Goal: Transaction & Acquisition: Book appointment/travel/reservation

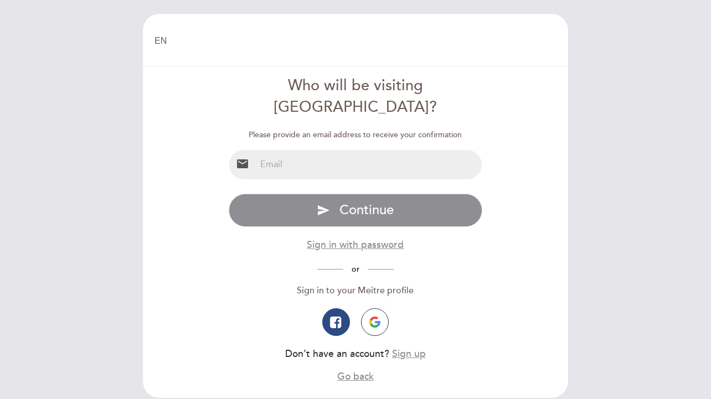
click at [362, 150] on input "email" at bounding box center [369, 164] width 227 height 29
type input "salverca@gmail.com"
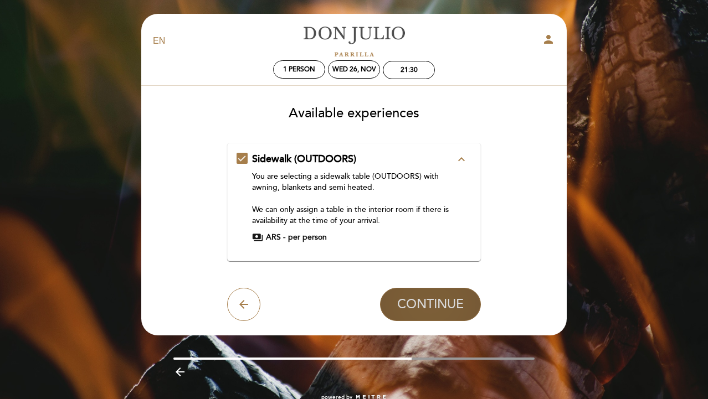
click at [412, 306] on span "CONTINUE" at bounding box center [430, 305] width 66 height 16
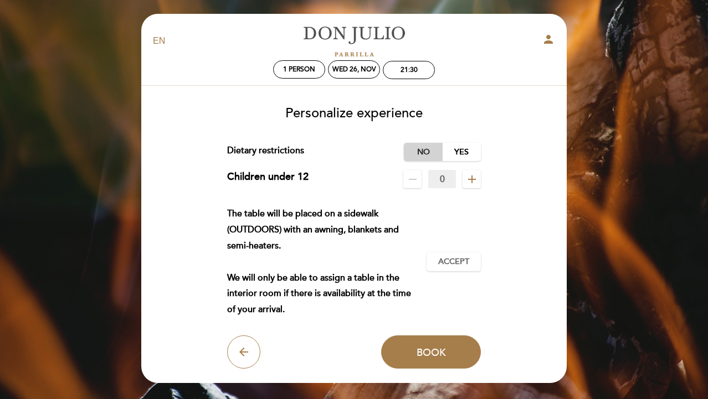
click at [423, 155] on label "No" at bounding box center [423, 152] width 39 height 18
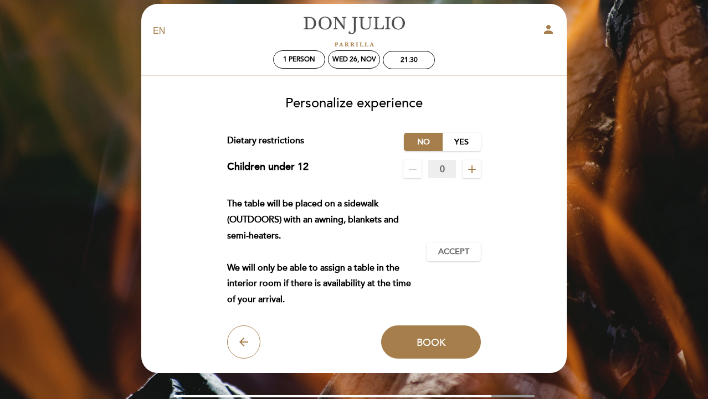
scroll to position [12, 0]
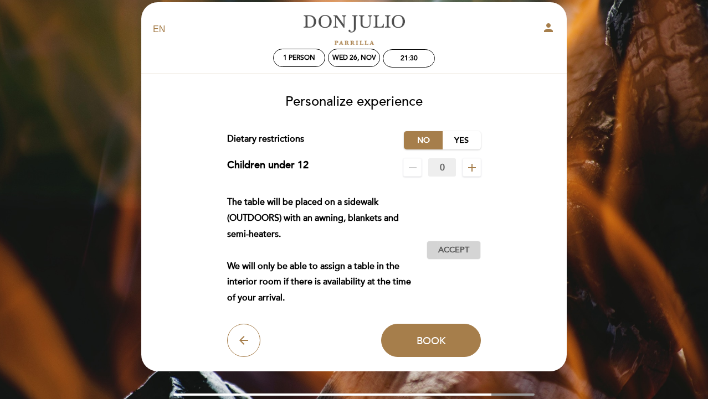
click at [445, 254] on span "Accept" at bounding box center [453, 251] width 31 height 12
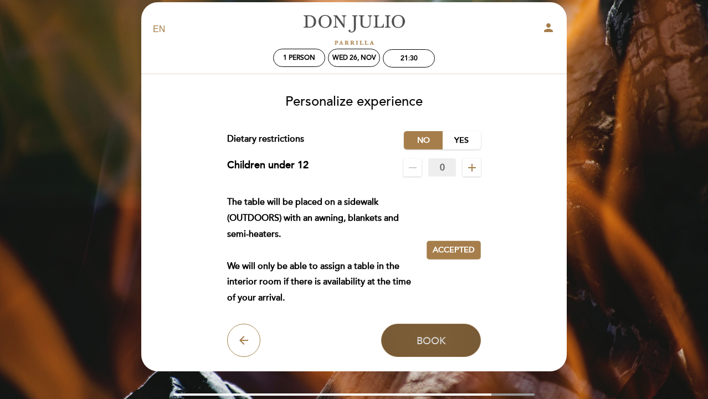
click at [427, 331] on button "Book" at bounding box center [431, 340] width 100 height 33
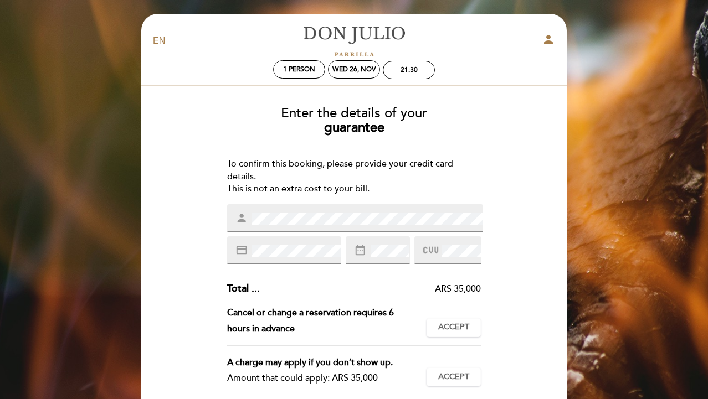
click at [453, 138] on div "Enter the details of your guarantee To confirm this booking, please provide you…" at bounding box center [354, 314] width 410 height 435
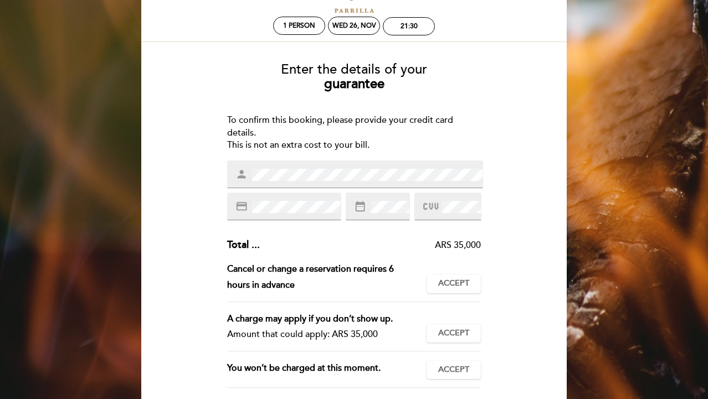
scroll to position [48, 0]
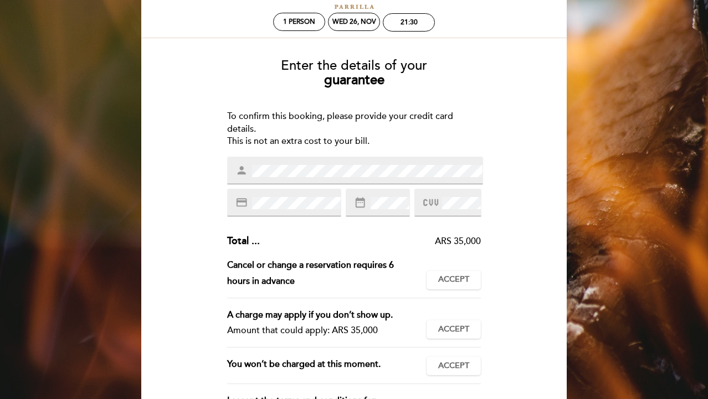
click at [420, 135] on div "To confirm this booking, please provide your credit card details. This is not a…" at bounding box center [354, 129] width 254 height 38
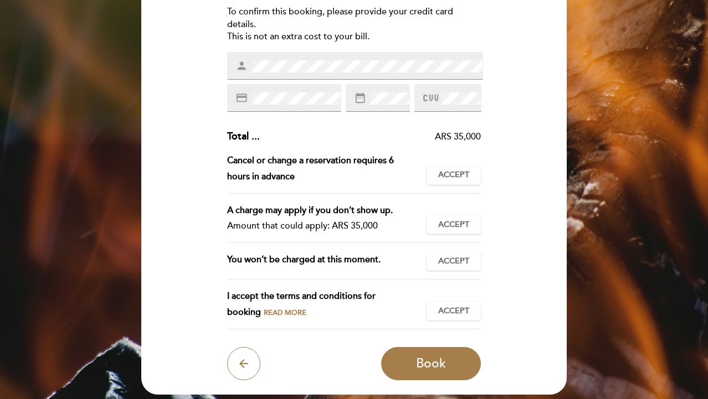
scroll to position [238, 0]
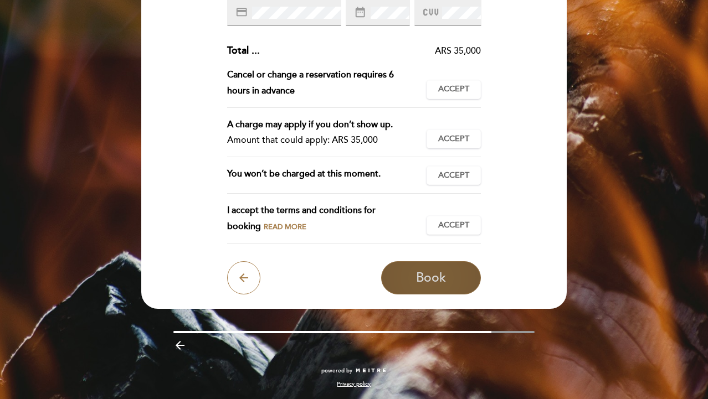
click at [408, 277] on button "Book" at bounding box center [431, 277] width 100 height 33
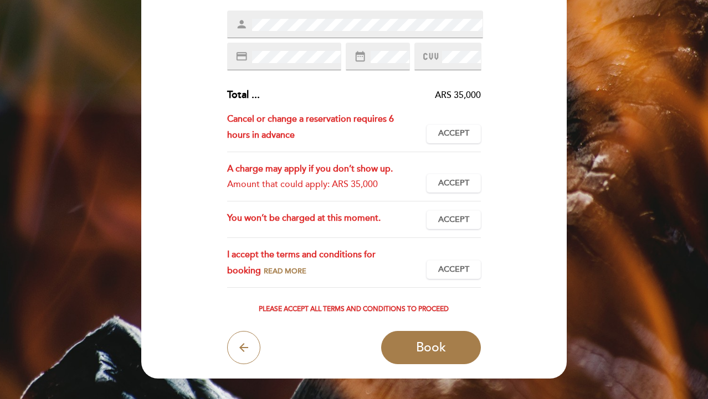
scroll to position [189, 0]
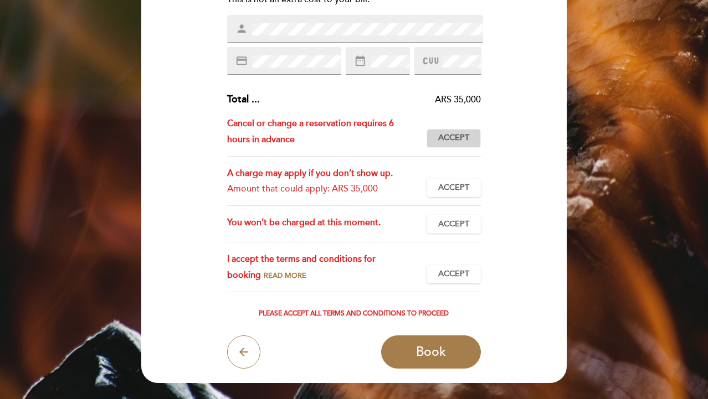
click at [456, 133] on span "Accept" at bounding box center [453, 138] width 31 height 12
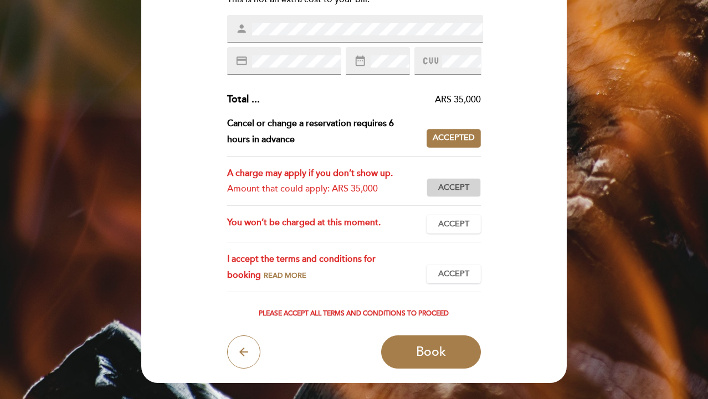
click at [451, 187] on span "Accept" at bounding box center [453, 188] width 31 height 12
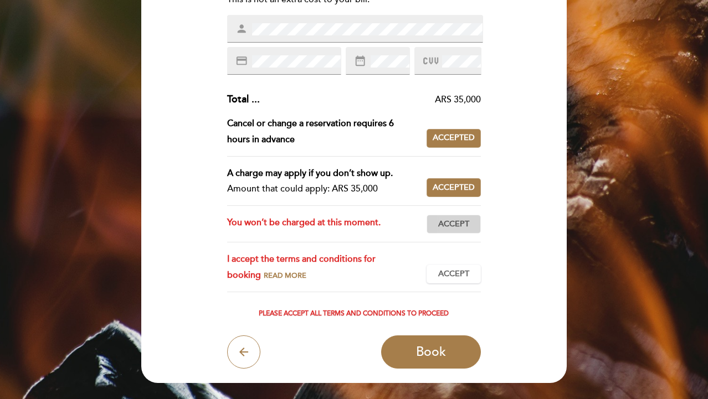
click at [450, 222] on span "Accept" at bounding box center [453, 225] width 31 height 12
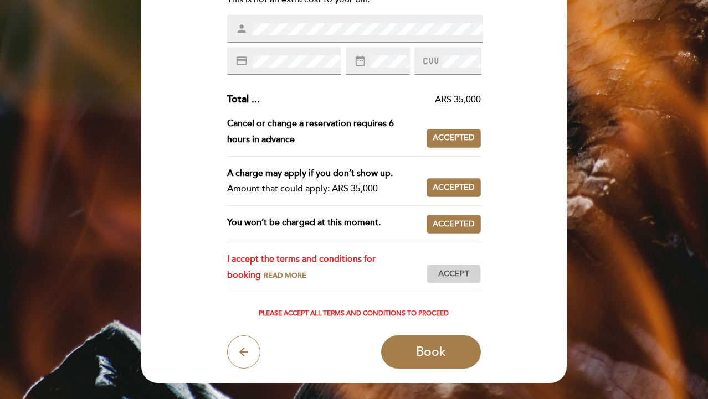
click at [456, 277] on span "Accept" at bounding box center [453, 275] width 31 height 12
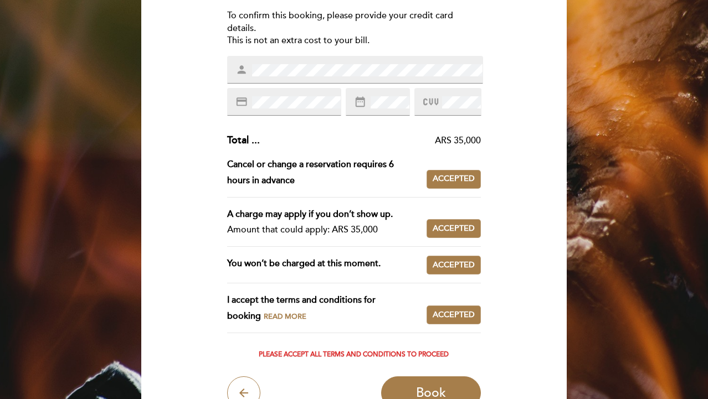
scroll to position [146, 0]
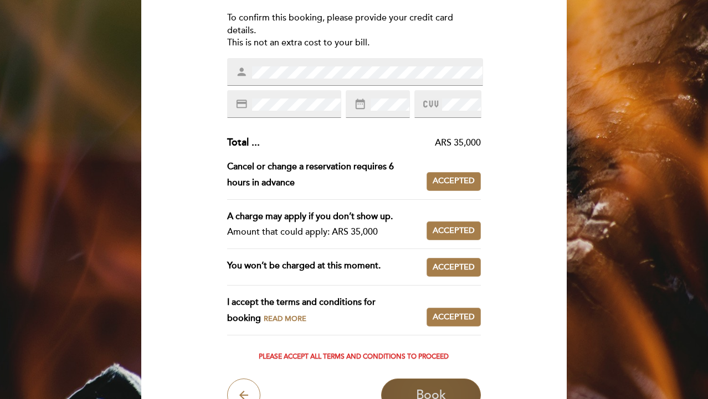
click at [428, 388] on span "Book" at bounding box center [431, 396] width 30 height 16
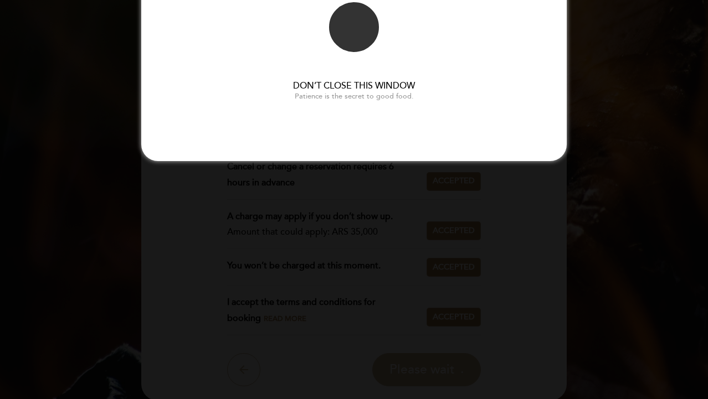
scroll to position [0, 0]
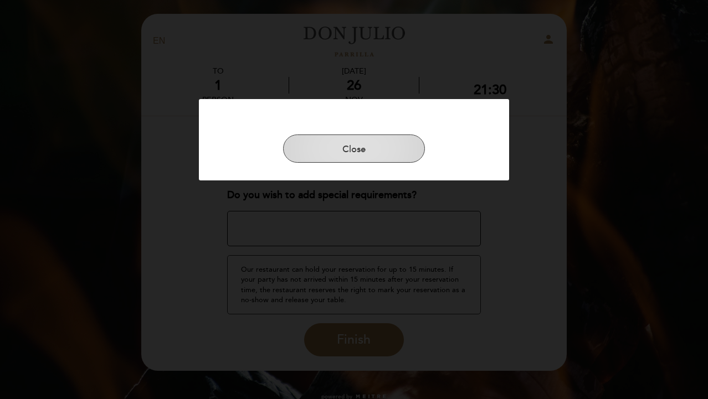
click at [389, 146] on button "Close" at bounding box center [354, 149] width 142 height 29
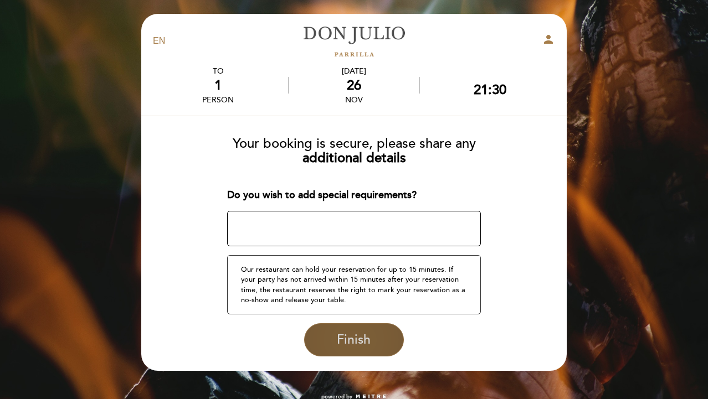
scroll to position [26, 0]
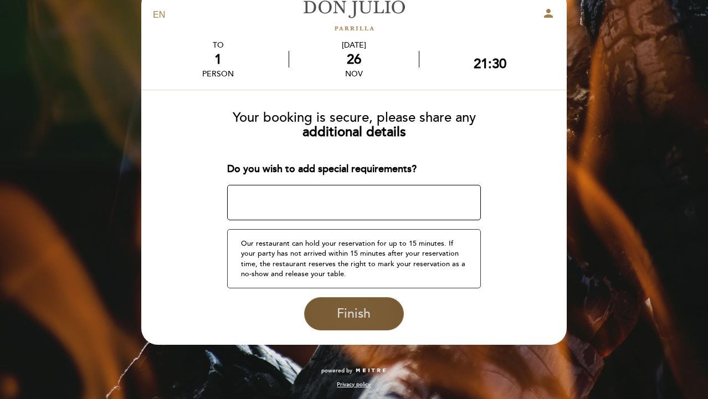
click at [361, 310] on span "Finish" at bounding box center [354, 314] width 34 height 16
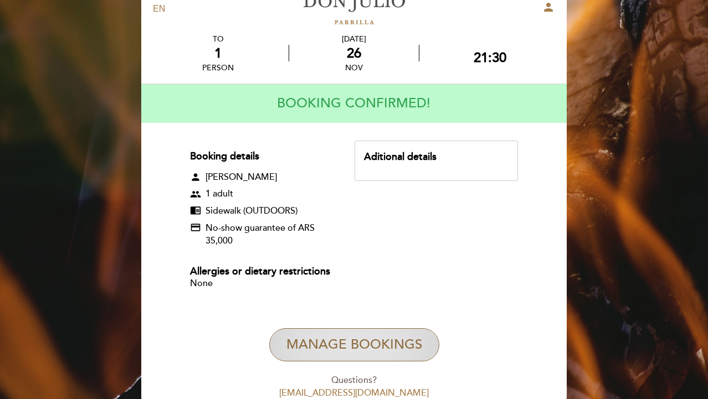
scroll to position [31, 0]
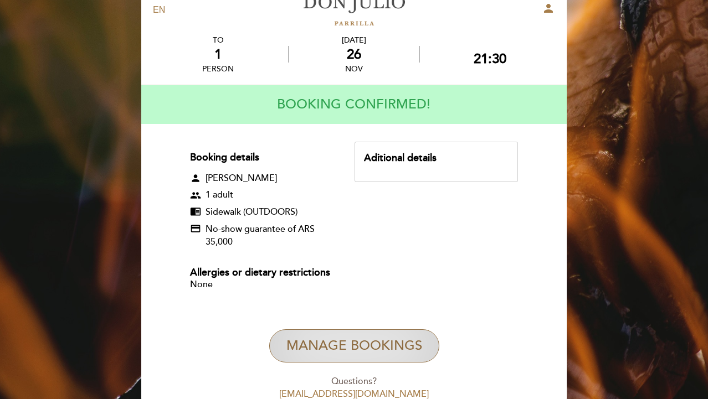
click at [342, 339] on button "Manage Bookings" at bounding box center [354, 346] width 170 height 33
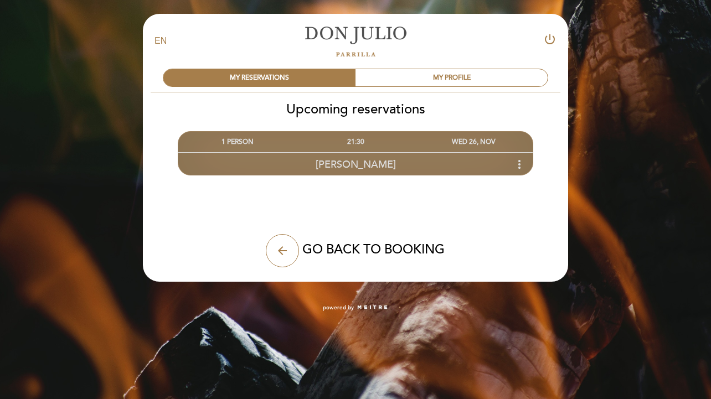
click at [363, 165] on span "[PERSON_NAME]" at bounding box center [356, 164] width 80 height 12
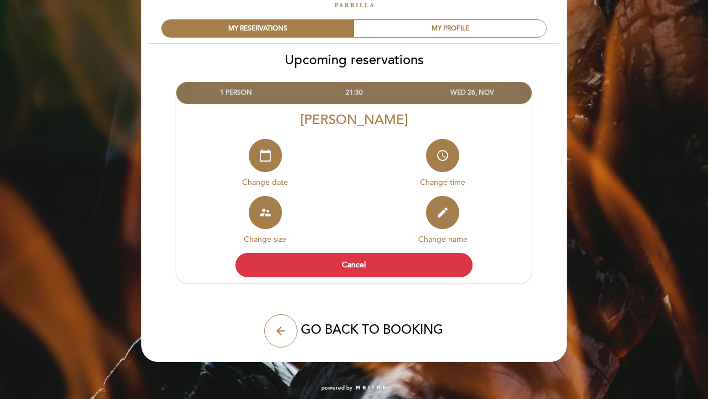
scroll to position [53, 0]
